Goal: Check status

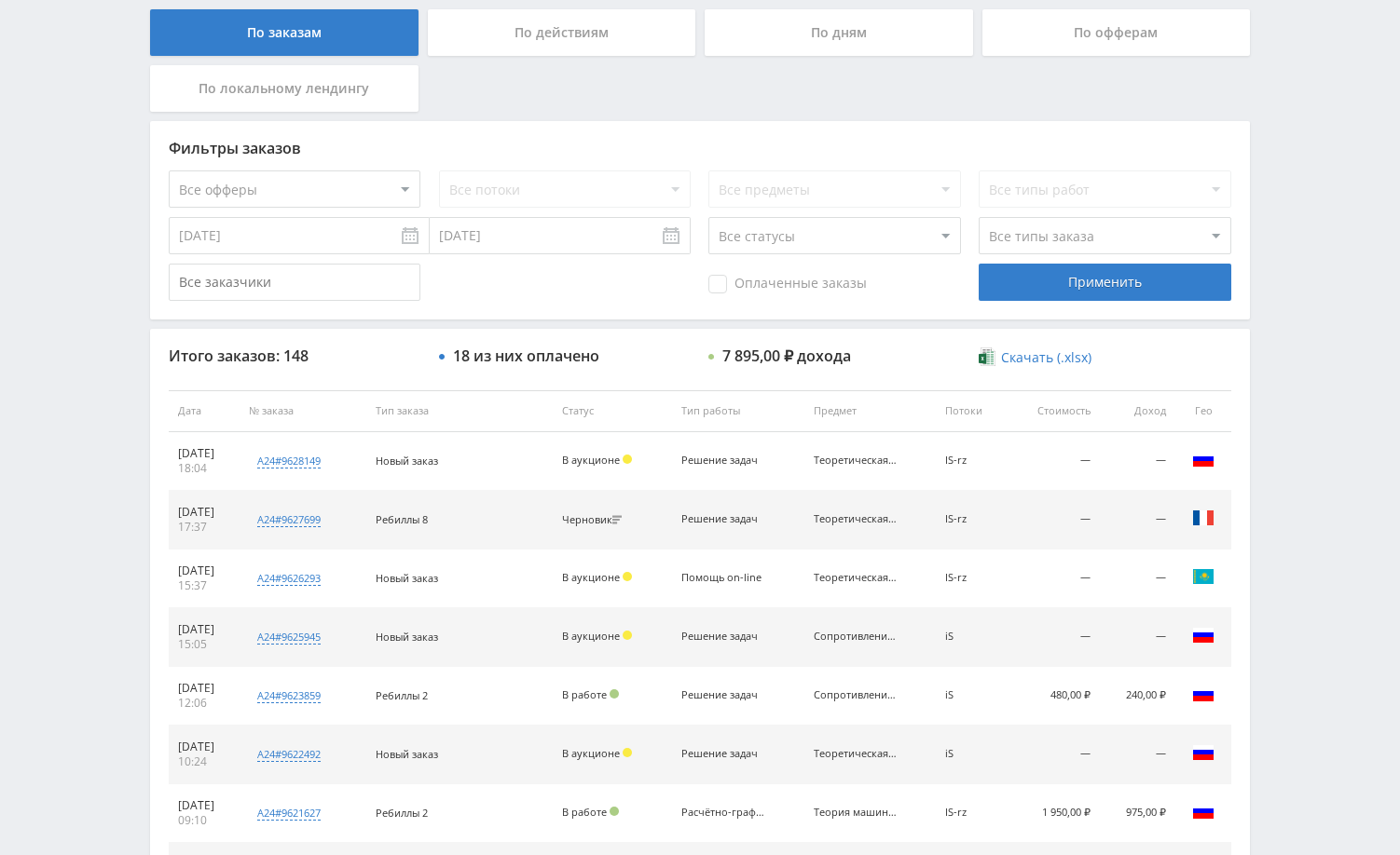
scroll to position [373, 0]
click at [1304, 291] on div "Telegram-канал Инструменты База знаний Ваш менеджер: [PERSON_NAME] Online @edug…" at bounding box center [700, 409] width 1400 height 1564
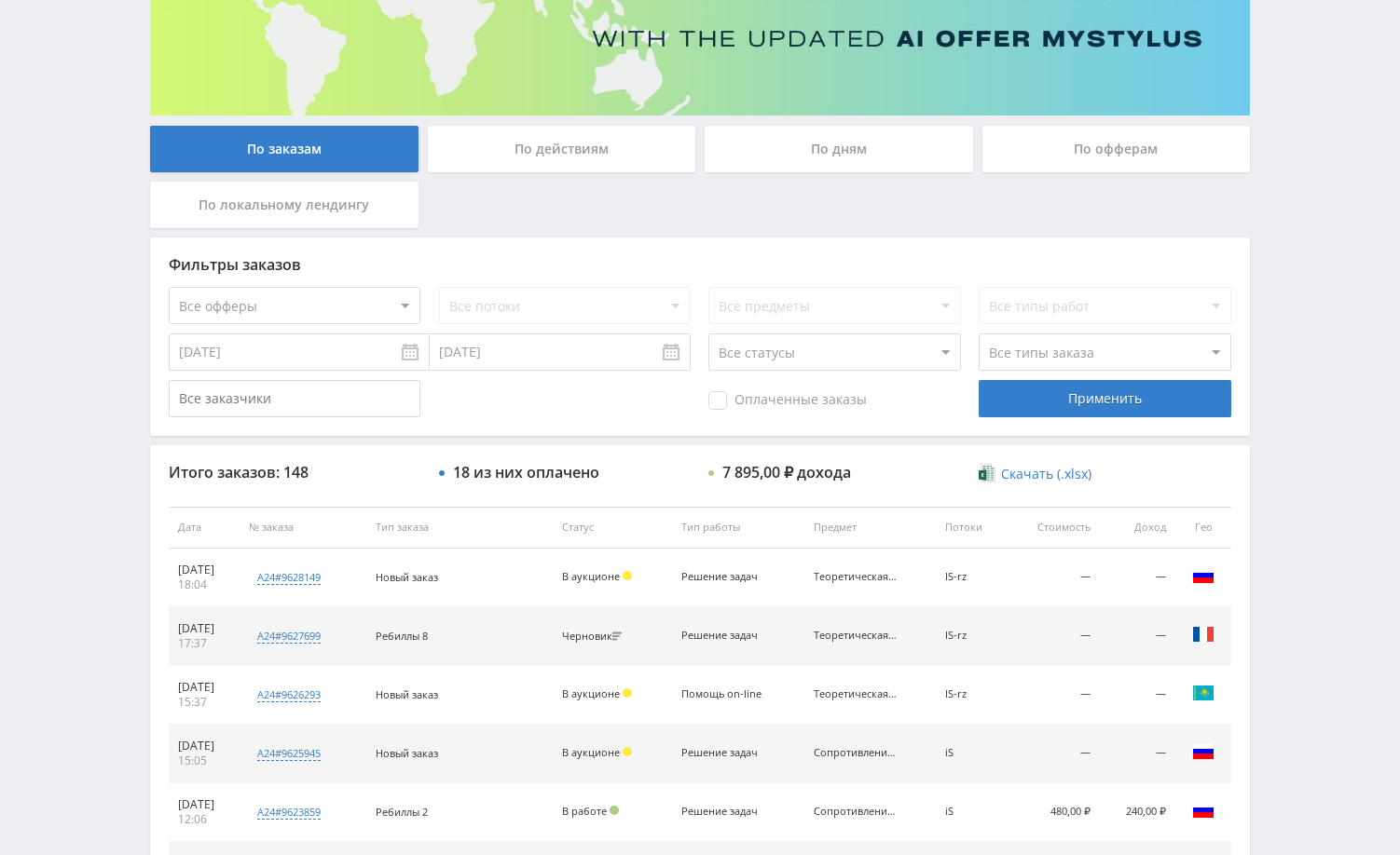
scroll to position [0, 0]
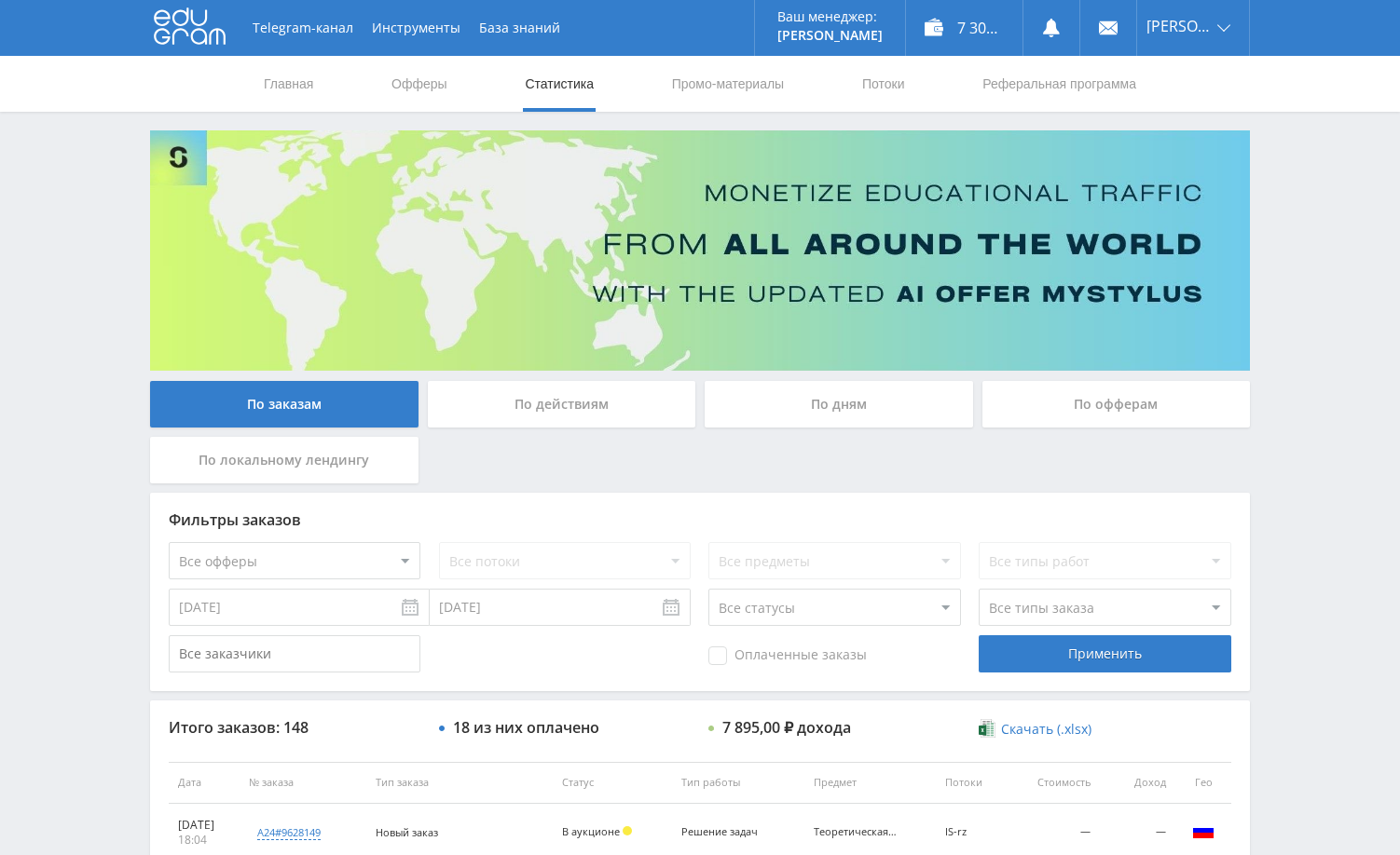
click at [1307, 233] on div "Telegram-канал Инструменты База знаний Ваш менеджер: [PERSON_NAME] Online @edug…" at bounding box center [700, 782] width 1400 height 1564
click at [1306, 233] on div "Telegram-канал Инструменты База знаний Ваш менеджер: Alex Alex Online @edugram_…" at bounding box center [700, 782] width 1400 height 1564
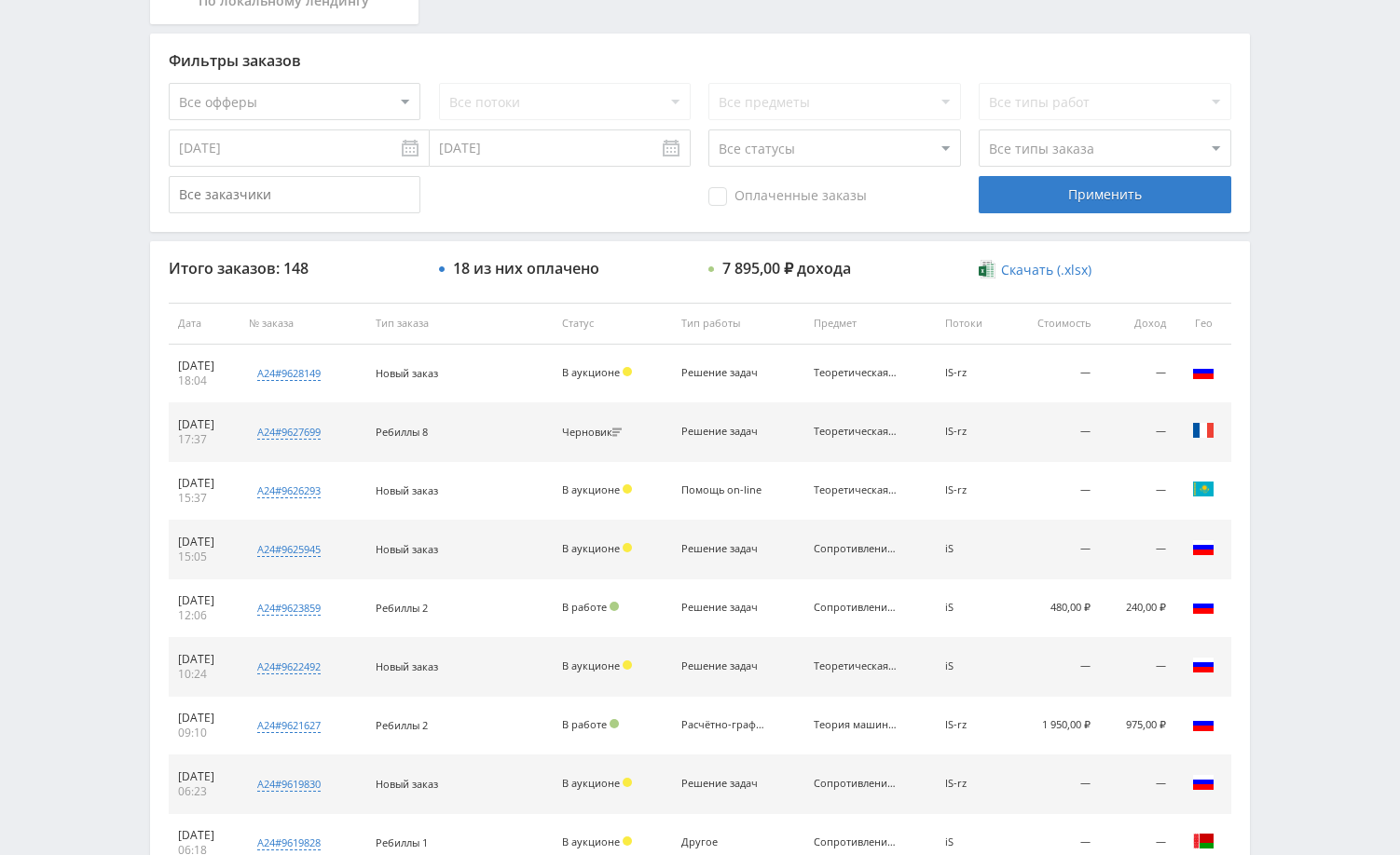
scroll to position [466, 0]
